Goal: Transaction & Acquisition: Purchase product/service

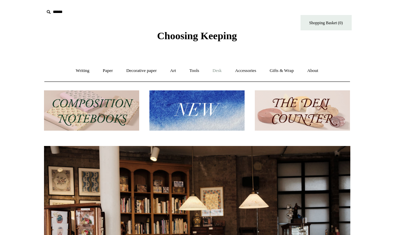
click at [218, 71] on link "Desk +" at bounding box center [217, 71] width 22 height 18
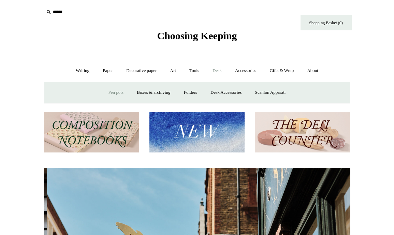
scroll to position [0, 306]
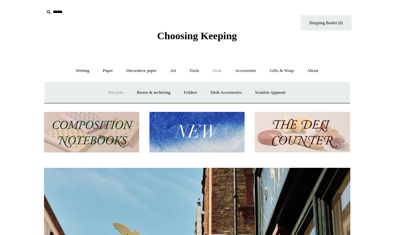
click at [113, 92] on link "Pen pots" at bounding box center [115, 93] width 27 height 18
click at [150, 92] on link "Boxes & archiving" at bounding box center [154, 93] width 46 height 18
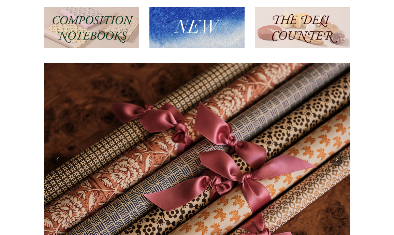
scroll to position [0, 0]
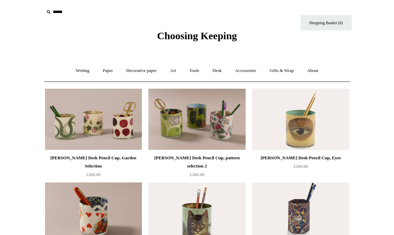
click at [60, 10] on input "text" at bounding box center [86, 12] width 84 height 13
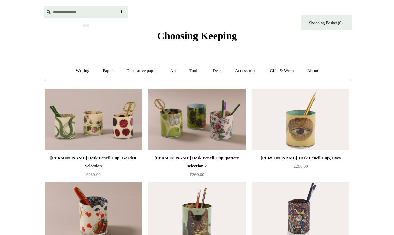
type input "**********"
click at [118, 6] on input "*" at bounding box center [121, 12] width 7 height 12
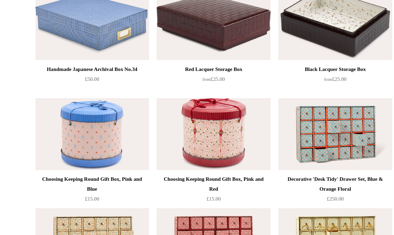
scroll to position [815, 0]
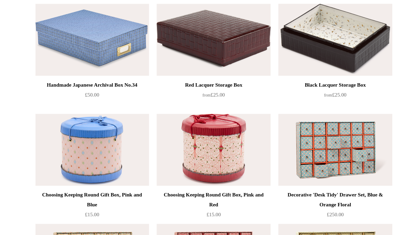
click at [289, 67] on img at bounding box center [300, 55] width 97 height 61
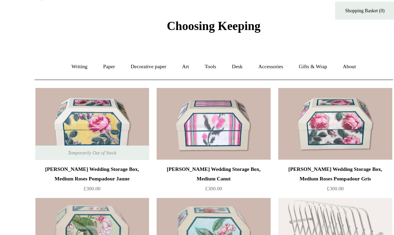
scroll to position [0, 0]
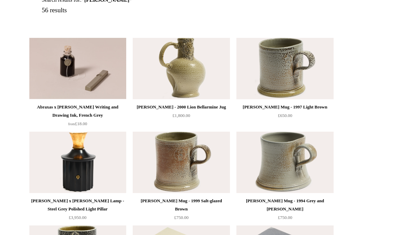
scroll to position [120, 0]
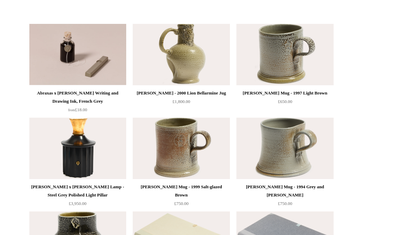
click at [75, 153] on img at bounding box center [77, 148] width 97 height 61
click at [291, 69] on img at bounding box center [285, 54] width 97 height 61
click at [194, 154] on img at bounding box center [181, 148] width 97 height 61
click at [275, 157] on img at bounding box center [285, 148] width 97 height 61
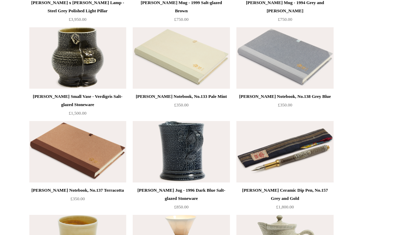
scroll to position [304, 0]
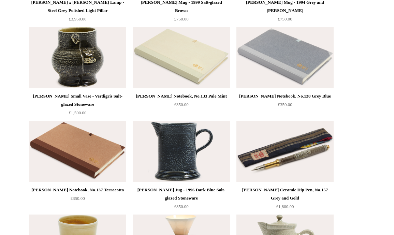
click at [179, 159] on img at bounding box center [181, 151] width 97 height 61
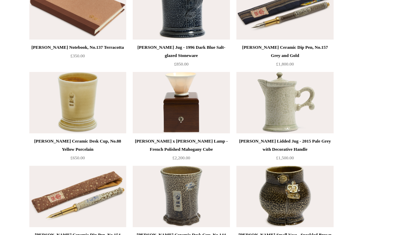
scroll to position [450, 0]
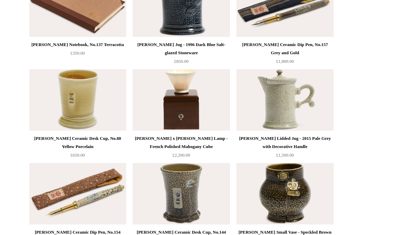
click at [81, 101] on img at bounding box center [77, 99] width 97 height 61
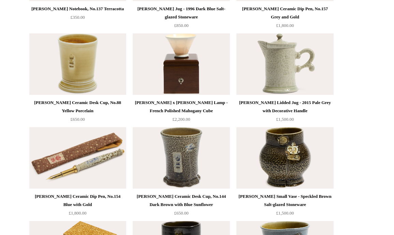
scroll to position [511, 0]
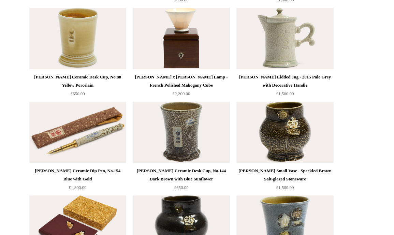
click at [166, 147] on img at bounding box center [181, 132] width 97 height 61
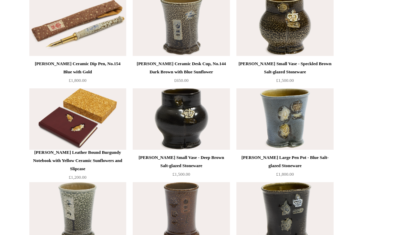
scroll to position [605, 0]
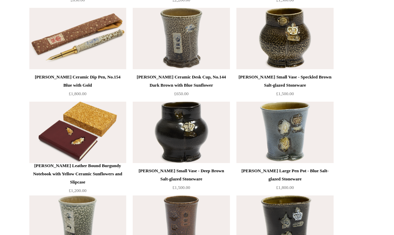
click at [175, 133] on img at bounding box center [181, 132] width 97 height 61
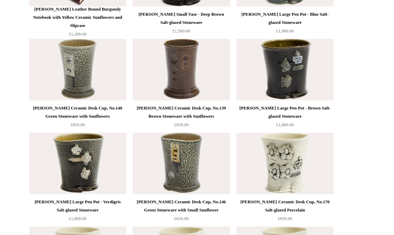
scroll to position [767, 0]
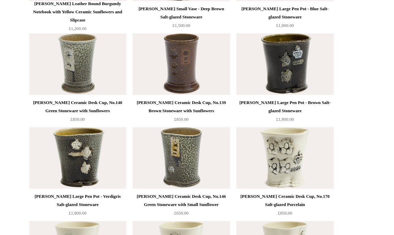
click at [183, 161] on img at bounding box center [181, 157] width 97 height 61
click at [82, 73] on img at bounding box center [77, 63] width 97 height 61
click at [190, 73] on img at bounding box center [181, 63] width 97 height 61
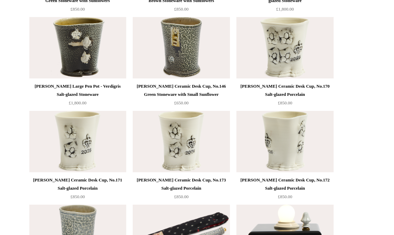
scroll to position [879, 0]
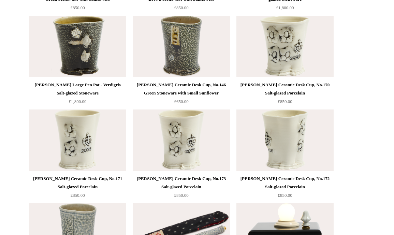
click at [268, 42] on img at bounding box center [285, 46] width 97 height 61
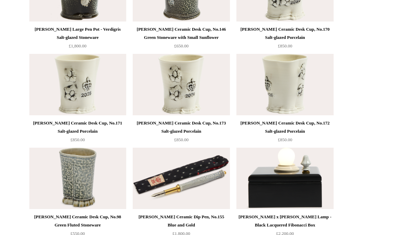
scroll to position [994, 0]
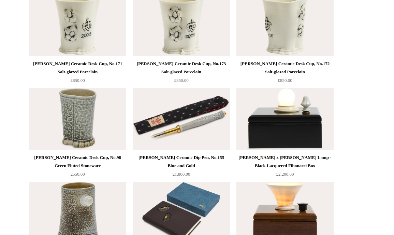
click at [83, 124] on img at bounding box center [77, 118] width 97 height 61
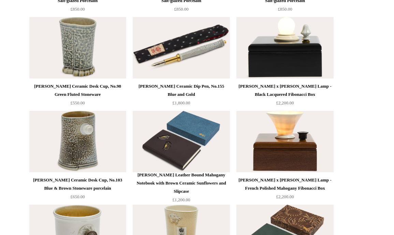
scroll to position [1066, 0]
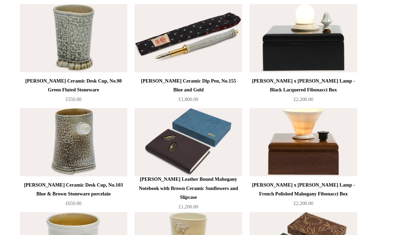
click at [89, 137] on img at bounding box center [77, 141] width 97 height 61
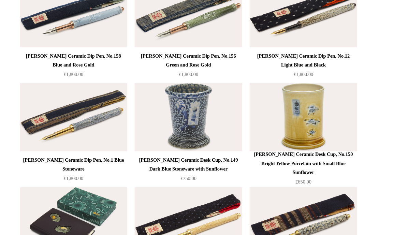
scroll to position [1367, 0]
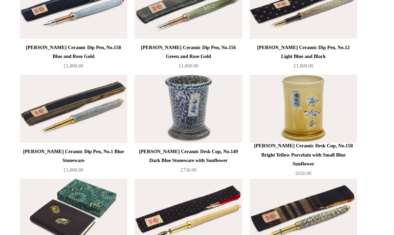
click at [186, 133] on img at bounding box center [181, 120] width 97 height 61
click at [287, 128] on img at bounding box center [285, 120] width 97 height 61
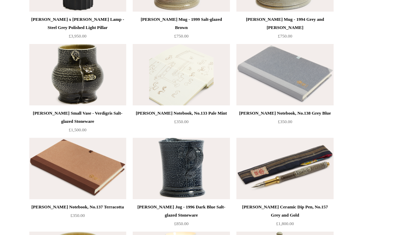
scroll to position [0, 0]
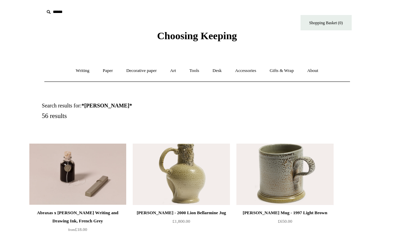
click at [167, 19] on div "Choosing Keeping" at bounding box center [197, 21] width 341 height 42
click at [163, 33] on span "Choosing Keeping" at bounding box center [197, 35] width 80 height 11
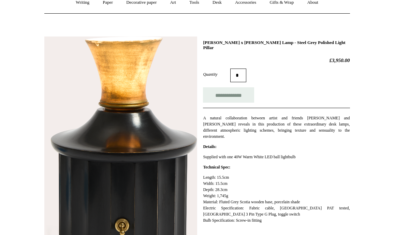
scroll to position [62, 0]
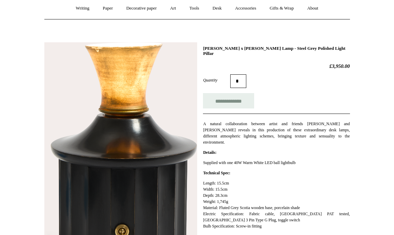
click at [137, 139] on img at bounding box center [120, 170] width 153 height 257
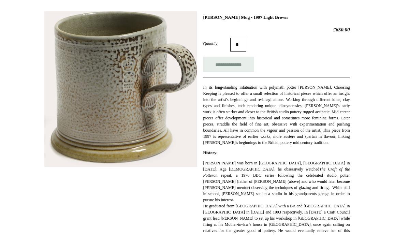
scroll to position [90, 0]
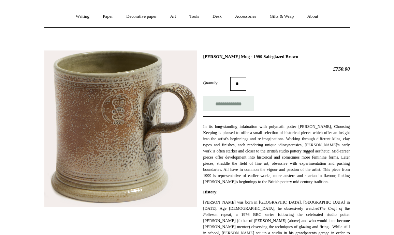
scroll to position [69, 0]
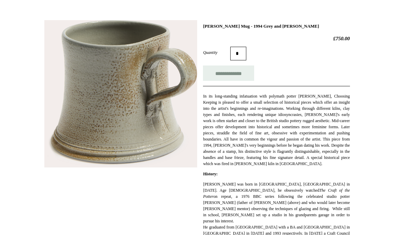
scroll to position [78, 0]
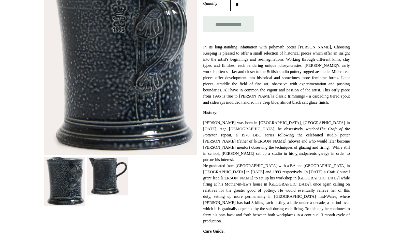
scroll to position [184, 0]
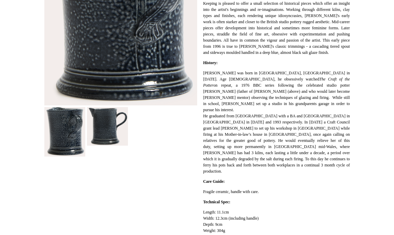
click at [118, 141] on img at bounding box center [107, 126] width 41 height 38
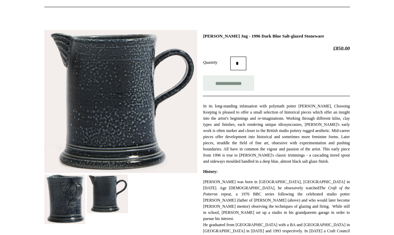
scroll to position [52, 0]
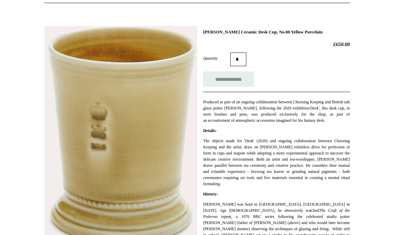
scroll to position [79, 0]
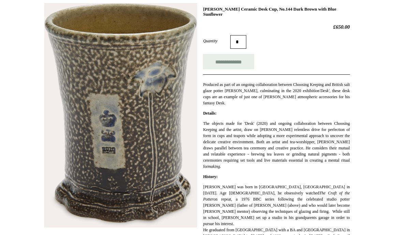
scroll to position [101, 0]
click at [216, 112] on strong "Details:" at bounding box center [209, 113] width 13 height 5
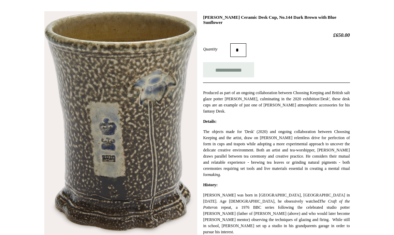
scroll to position [97, 0]
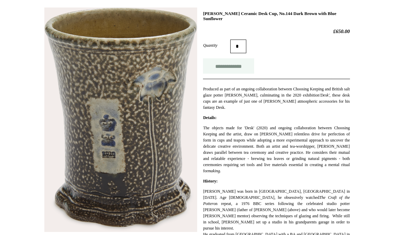
click at [230, 69] on input "**********" at bounding box center [228, 65] width 51 height 15
type input "**********"
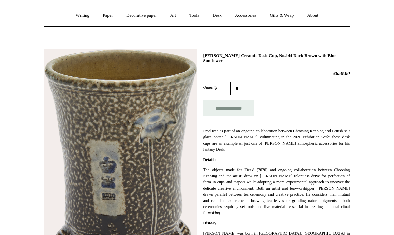
scroll to position [0, 0]
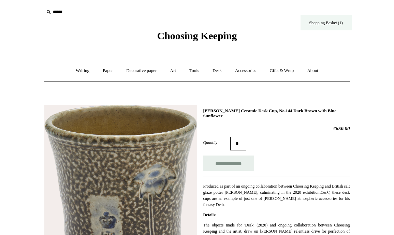
click at [320, 24] on link "Shopping Basket (1)" at bounding box center [326, 22] width 51 height 15
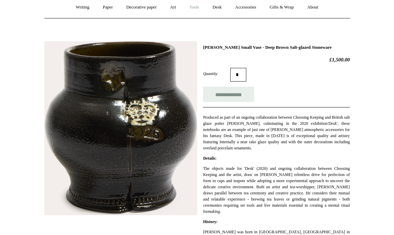
scroll to position [59, 0]
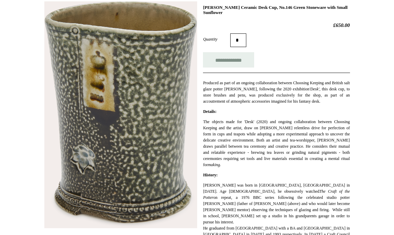
scroll to position [101, 0]
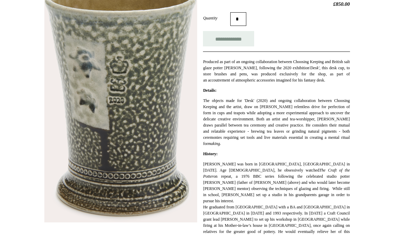
scroll to position [95, 0]
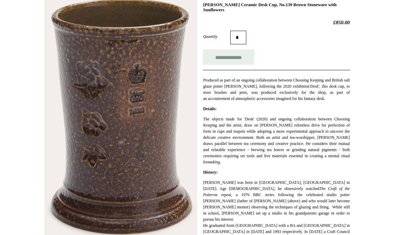
scroll to position [107, 0]
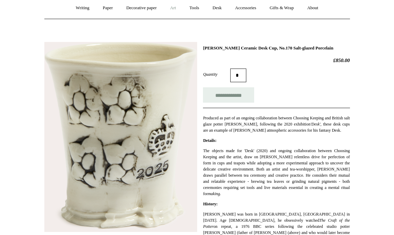
scroll to position [63, 0]
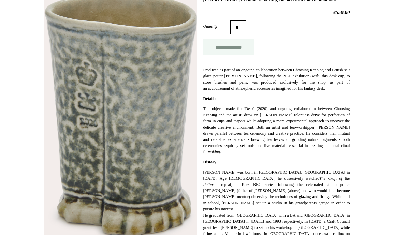
scroll to position [113, 0]
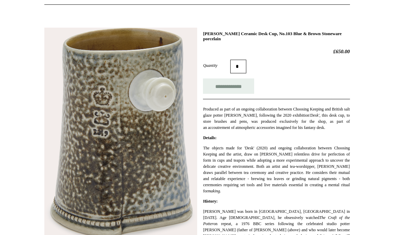
scroll to position [100, 0]
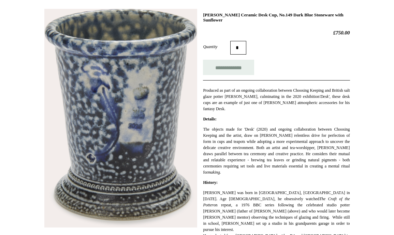
scroll to position [93, 0]
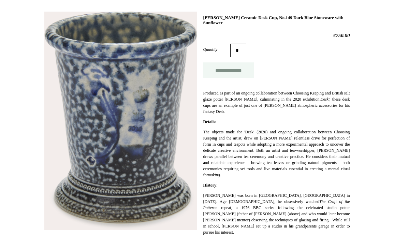
click at [230, 72] on input "**********" at bounding box center [228, 69] width 51 height 15
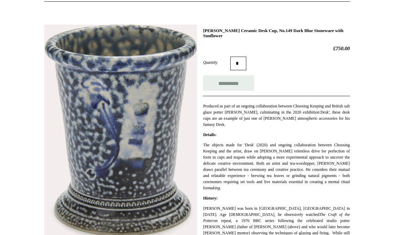
scroll to position [76, 0]
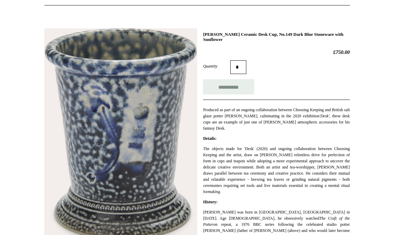
type input "**********"
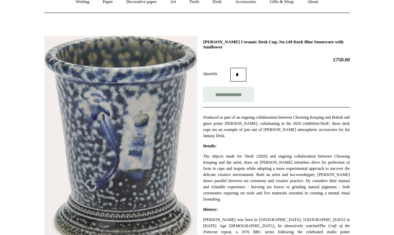
scroll to position [73, 0]
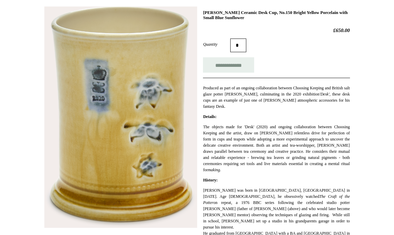
scroll to position [99, 0]
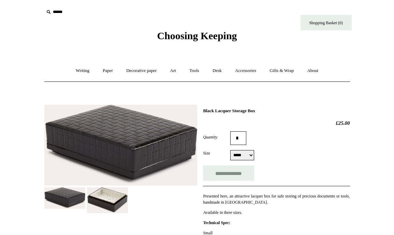
scroll to position [66, 0]
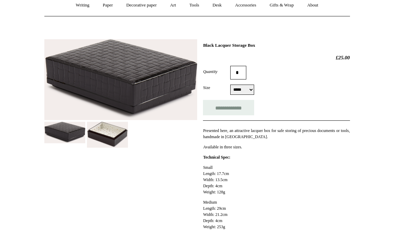
click at [109, 134] on img at bounding box center [107, 135] width 41 height 26
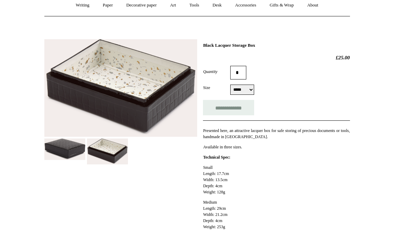
click at [64, 135] on img at bounding box center [120, 88] width 153 height 98
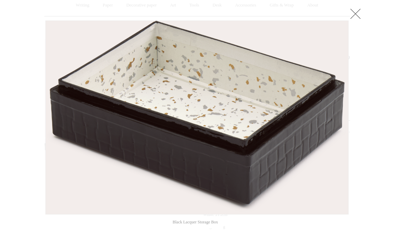
click at [361, 14] on link at bounding box center [356, 14] width 14 height 14
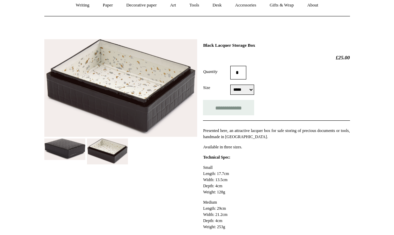
click at [77, 150] on img at bounding box center [64, 150] width 41 height 22
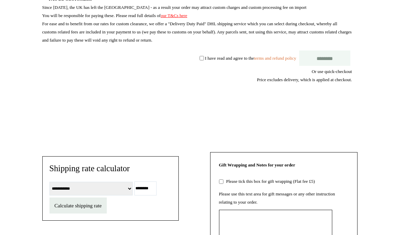
scroll to position [331, 0]
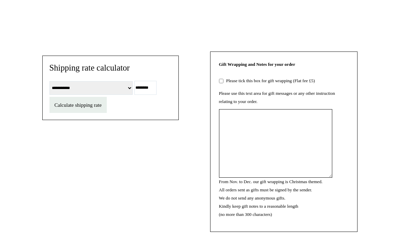
click at [112, 95] on select "**********" at bounding box center [90, 88] width 83 height 14
select select "*********"
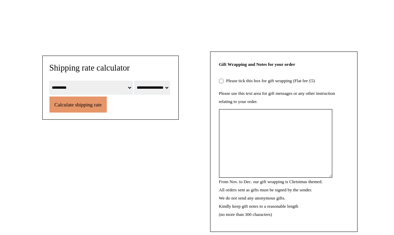
click at [73, 108] on span "Calculate shipping rate" at bounding box center [78, 104] width 47 height 5
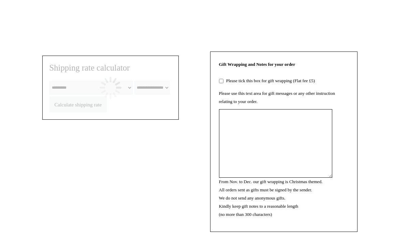
select select "**********"
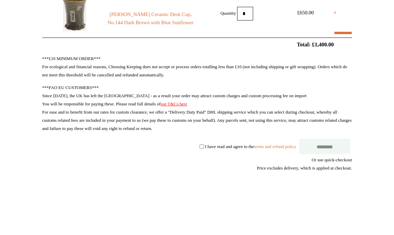
scroll to position [144, 0]
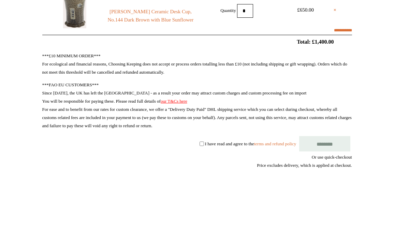
click at [330, 142] on input "********" at bounding box center [324, 143] width 51 height 15
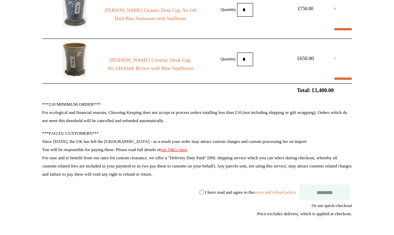
select select "*********"
click at [334, 57] on link "×" at bounding box center [335, 58] width 3 height 8
select select "**********"
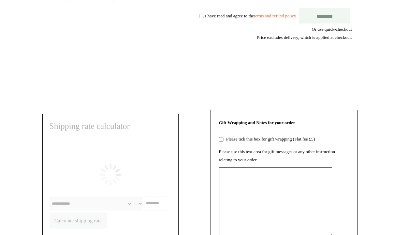
scroll to position [187, 0]
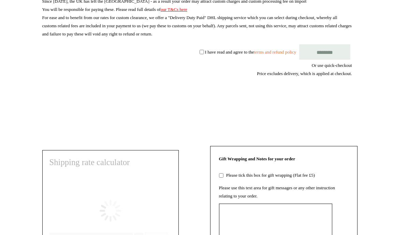
select select "*********"
click at [334, 52] on input "********" at bounding box center [324, 51] width 51 height 15
select select "**********"
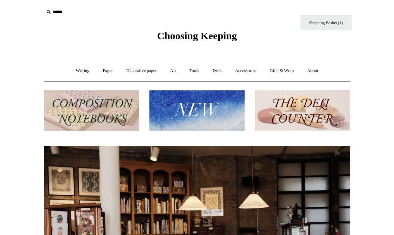
click at [208, 127] on img at bounding box center [196, 110] width 95 height 41
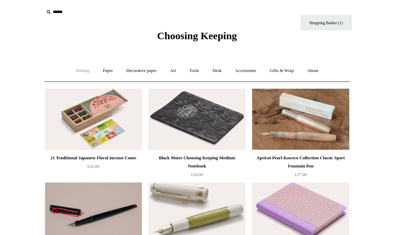
click at [76, 70] on link "Writing +" at bounding box center [83, 71] width 26 height 18
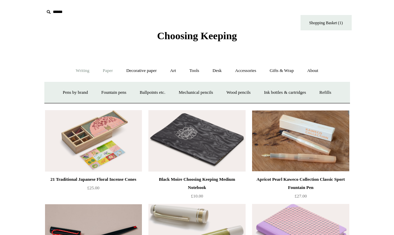
click at [103, 72] on link "Paper +" at bounding box center [108, 71] width 23 height 18
click at [173, 71] on link "Art +" at bounding box center [173, 71] width 18 height 18
click at [173, 71] on link "Art -" at bounding box center [173, 71] width 18 height 18
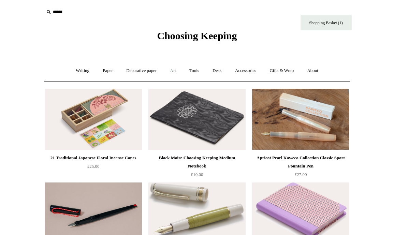
click at [173, 69] on link "Art +" at bounding box center [173, 71] width 18 height 18
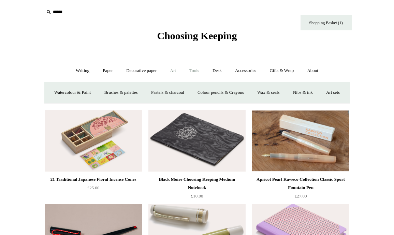
click at [202, 73] on link "Tools +" at bounding box center [194, 71] width 22 height 18
click at [302, 93] on link "Tape +" at bounding box center [296, 93] width 21 height 18
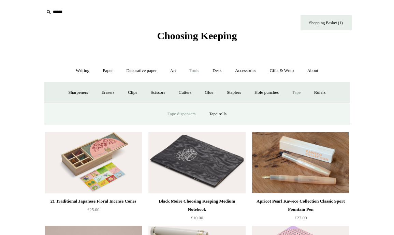
click at [182, 116] on link "Tape dispensers" at bounding box center [181, 114] width 40 height 18
click at [217, 117] on link "Tape rolls" at bounding box center [218, 114] width 30 height 18
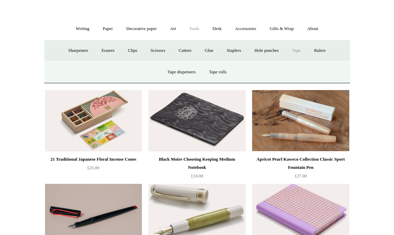
scroll to position [20, 0]
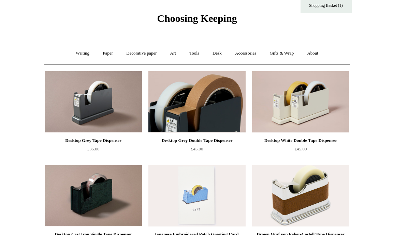
scroll to position [16, 0]
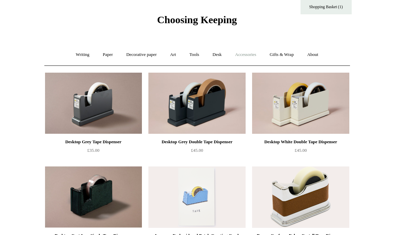
click at [246, 54] on link "Accessories +" at bounding box center [245, 55] width 33 height 18
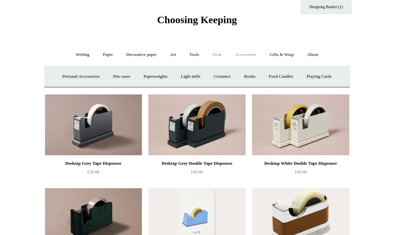
click at [214, 55] on link "Desk +" at bounding box center [217, 55] width 22 height 18
click at [196, 55] on link "Tools +" at bounding box center [194, 55] width 22 height 18
click at [216, 58] on link "Desk +" at bounding box center [217, 55] width 22 height 18
click at [146, 77] on link "Boxes & archiving" at bounding box center [154, 77] width 46 height 18
click at [198, 80] on link "Folders" at bounding box center [191, 77] width 26 height 18
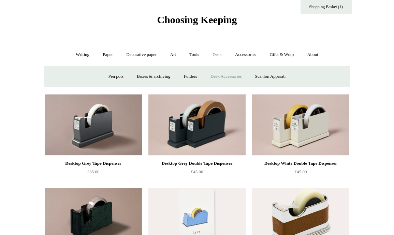
click at [227, 79] on link "Desk Accessories" at bounding box center [225, 77] width 43 height 18
click at [273, 75] on link "Scanlon Apparati" at bounding box center [270, 77] width 43 height 18
click at [250, 51] on link "Accessories +" at bounding box center [245, 55] width 33 height 18
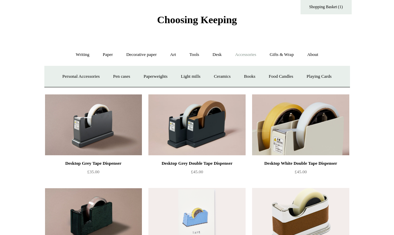
scroll to position [19, 0]
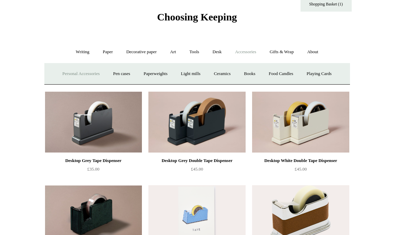
click at [80, 75] on link "Personal Accessories +" at bounding box center [80, 74] width 49 height 18
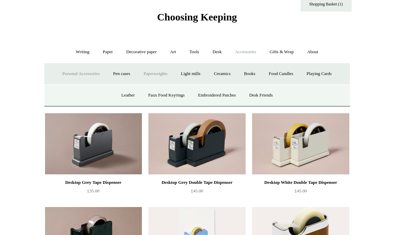
click at [145, 77] on link "Paperweights +" at bounding box center [156, 74] width 36 height 18
click at [159, 94] on link "Botanical" at bounding box center [154, 95] width 29 height 18
click at [191, 99] on link "[PERSON_NAME]" at bounding box center [194, 95] width 47 height 18
click at [231, 98] on link "Bronze stars" at bounding box center [236, 95] width 34 height 18
click at [194, 74] on link "Light mills" at bounding box center [191, 74] width 32 height 18
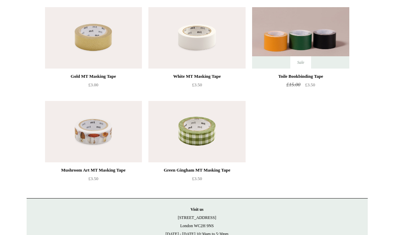
scroll to position [270, 0]
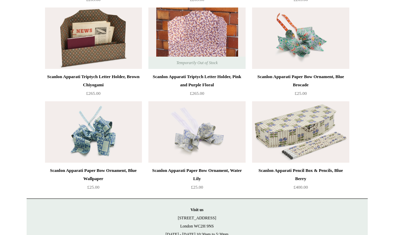
scroll to position [589, 0]
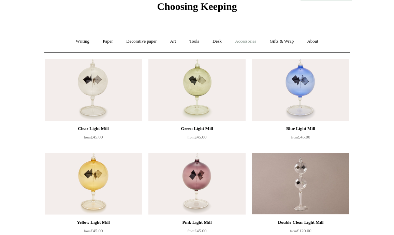
scroll to position [14, 0]
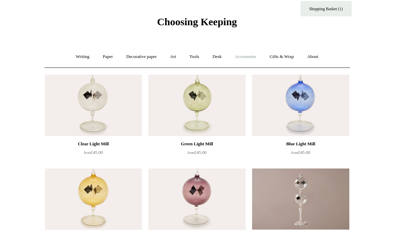
click at [254, 60] on link "Accessories +" at bounding box center [245, 57] width 33 height 18
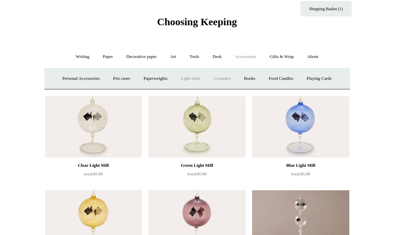
click at [226, 79] on link "Ceramics +" at bounding box center [222, 79] width 29 height 18
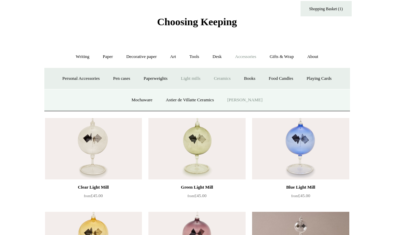
click at [243, 100] on link "[PERSON_NAME]" at bounding box center [244, 100] width 47 height 18
click at [143, 102] on link "Mochaware" at bounding box center [141, 100] width 33 height 18
click at [253, 76] on link "Books" at bounding box center [250, 79] width 24 height 18
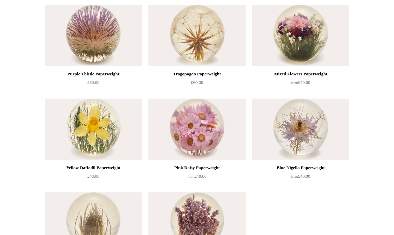
scroll to position [339, 0]
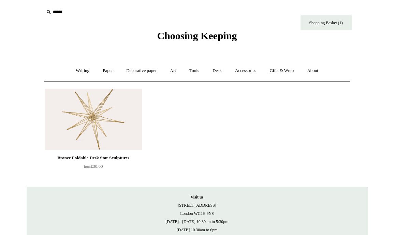
scroll to position [3, 0]
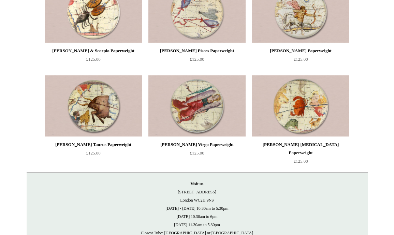
scroll to position [996, 0]
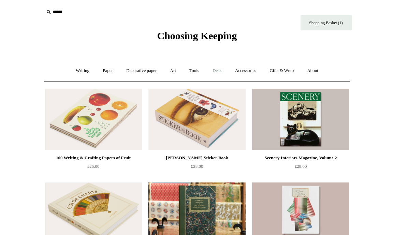
click at [223, 71] on link "Desk +" at bounding box center [217, 71] width 22 height 18
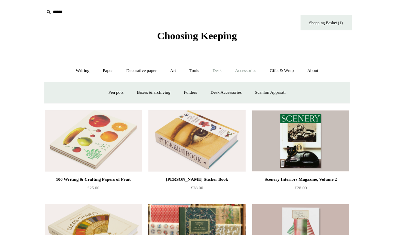
click at [247, 72] on link "Accessories +" at bounding box center [245, 71] width 33 height 18
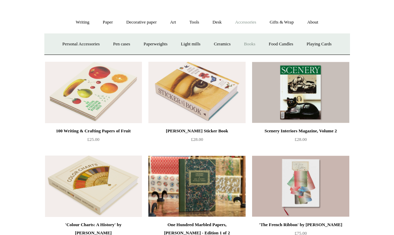
scroll to position [50, 0]
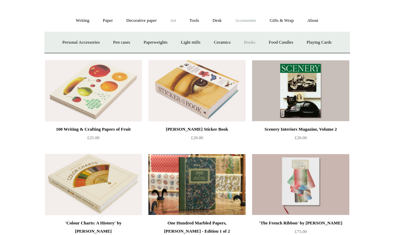
click at [173, 22] on link "Art +" at bounding box center [173, 21] width 18 height 18
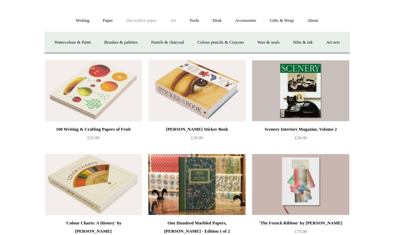
click at [137, 24] on link "Decorative paper +" at bounding box center [141, 21] width 43 height 18
click at [104, 19] on link "Paper +" at bounding box center [108, 21] width 23 height 18
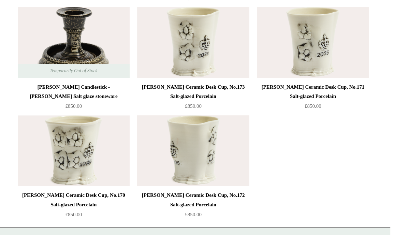
scroll to position [1677, 0]
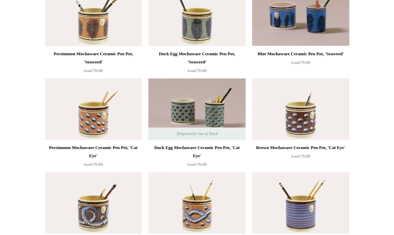
scroll to position [26, 0]
